Goal: Communication & Community: Answer question/provide support

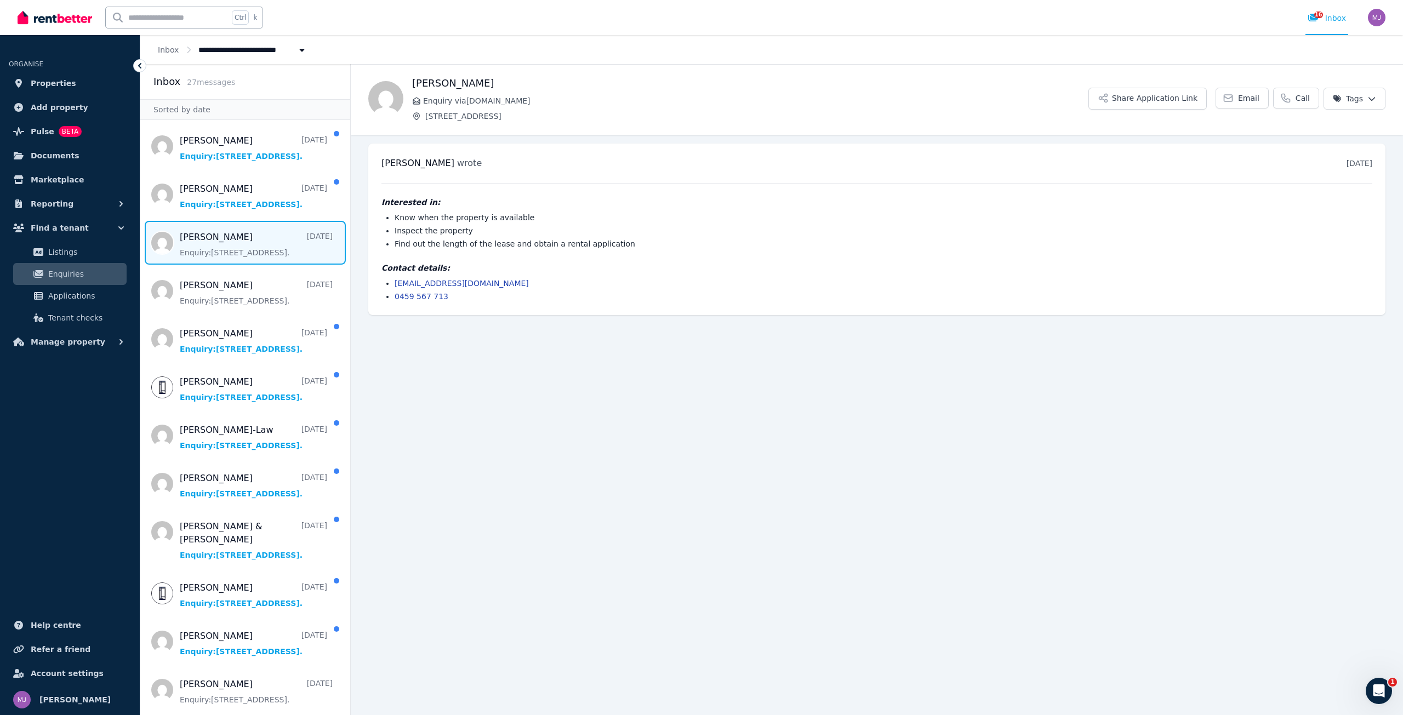
click at [394, 203] on h4 "Interested in:" at bounding box center [876, 202] width 991 height 11
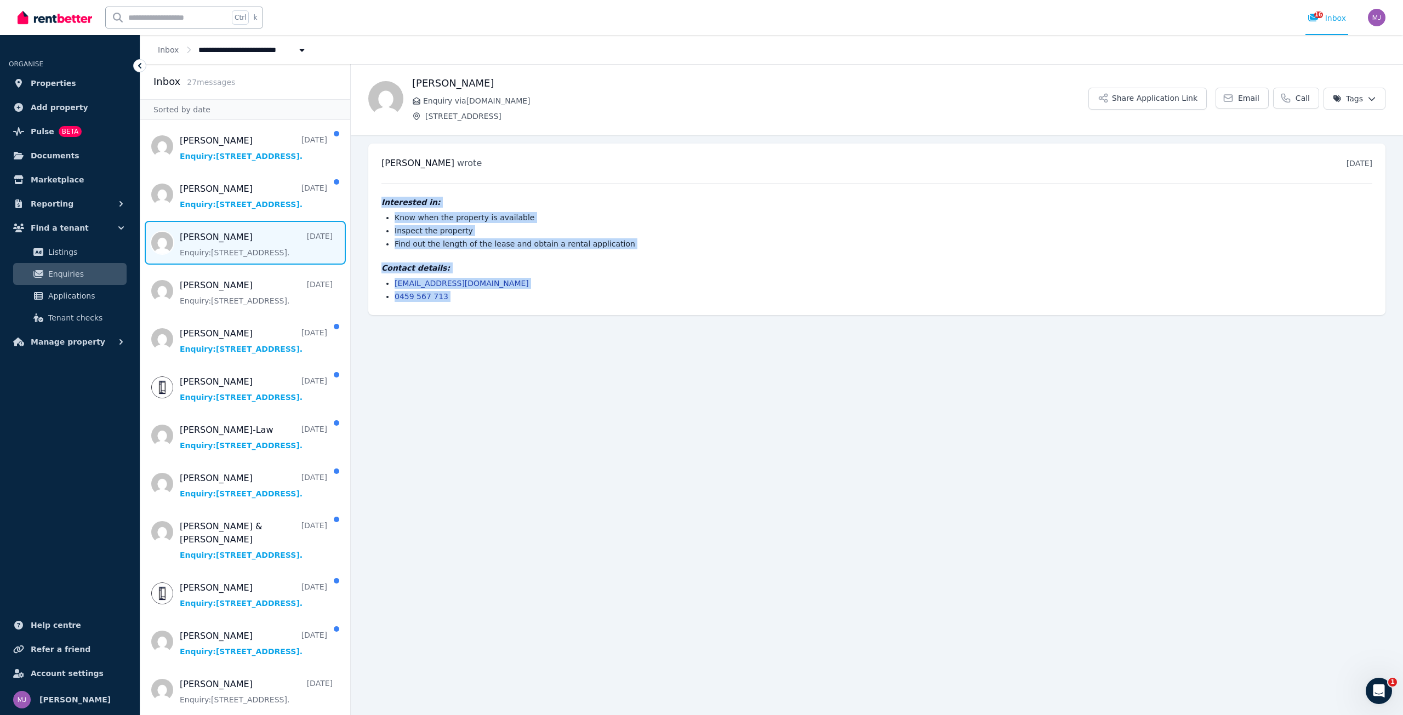
drag, startPoint x: 394, startPoint y: 203, endPoint x: 484, endPoint y: 303, distance: 135.0
click at [484, 303] on div "Drew lindeboom wrote 3 days ago 9:18 pm on Fri, 5 Sep 2025 Interested in: Know …" at bounding box center [876, 230] width 1017 height 172
copy body "Interested in: Know when the property is available Inspect the property Find ou…"
click at [210, 198] on span "Message list" at bounding box center [245, 195] width 210 height 44
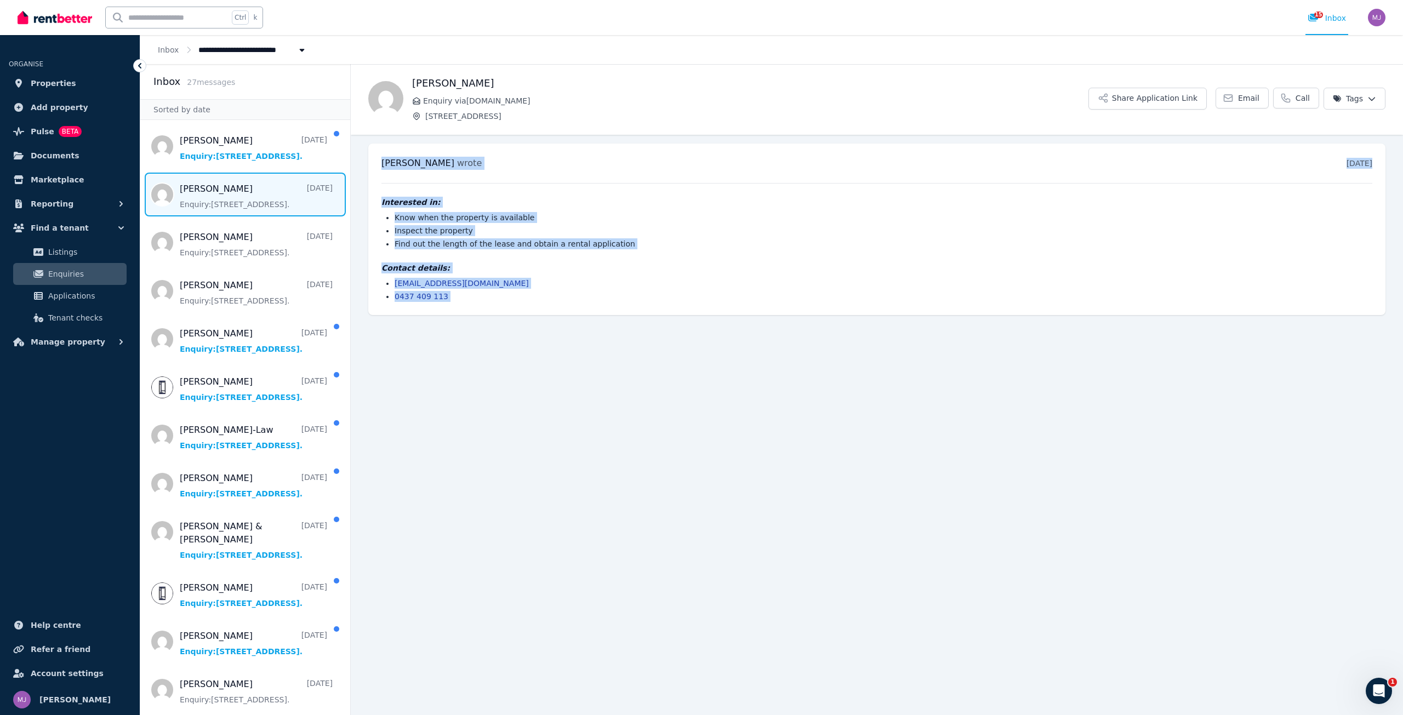
click at [600, 224] on ul "Know when the property is available Inspect the property Find out the length of…" at bounding box center [876, 230] width 991 height 37
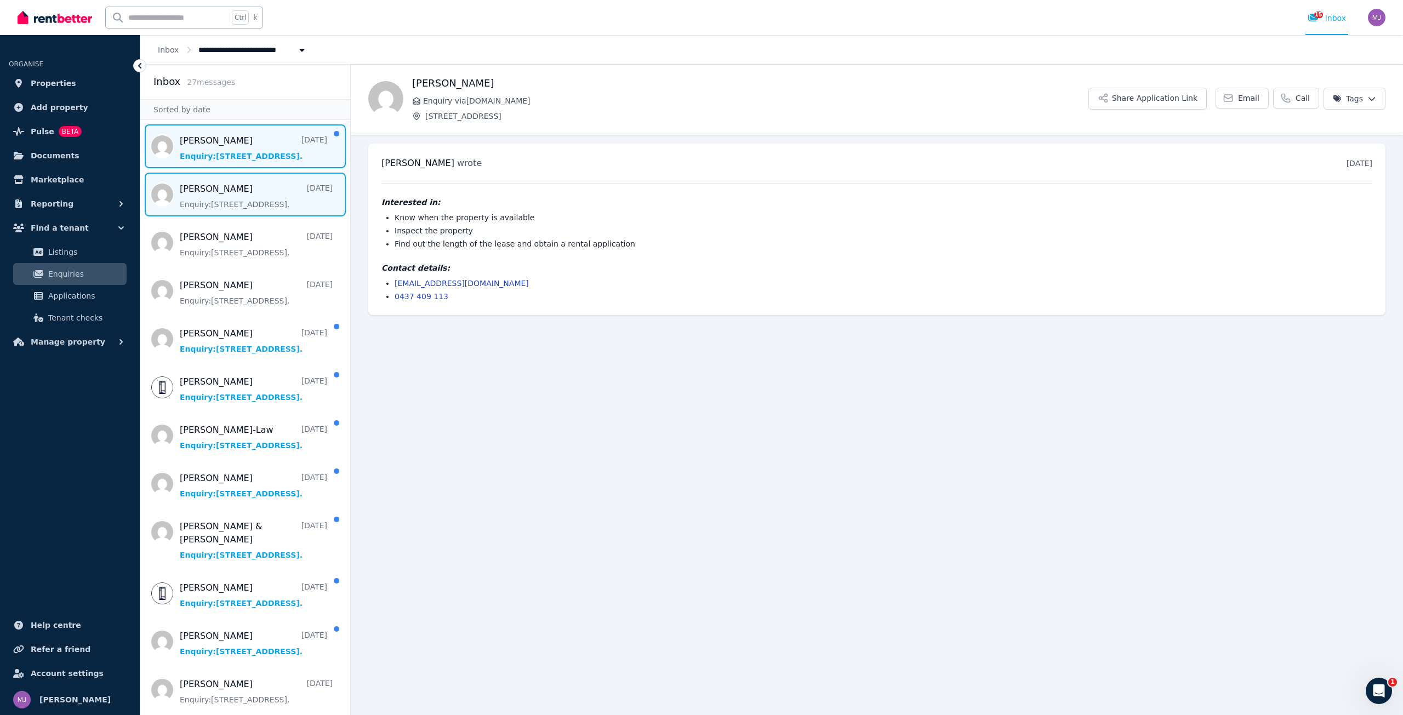
click at [228, 145] on span "Message list" at bounding box center [245, 146] width 210 height 44
